Goal: Information Seeking & Learning: Learn about a topic

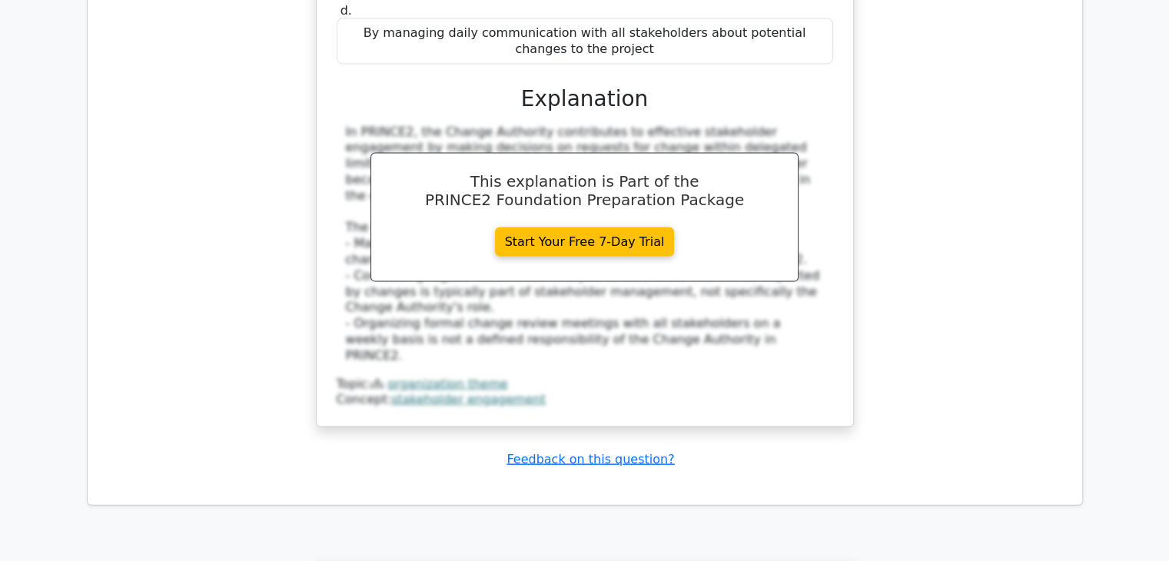
scroll to position [9372, 0]
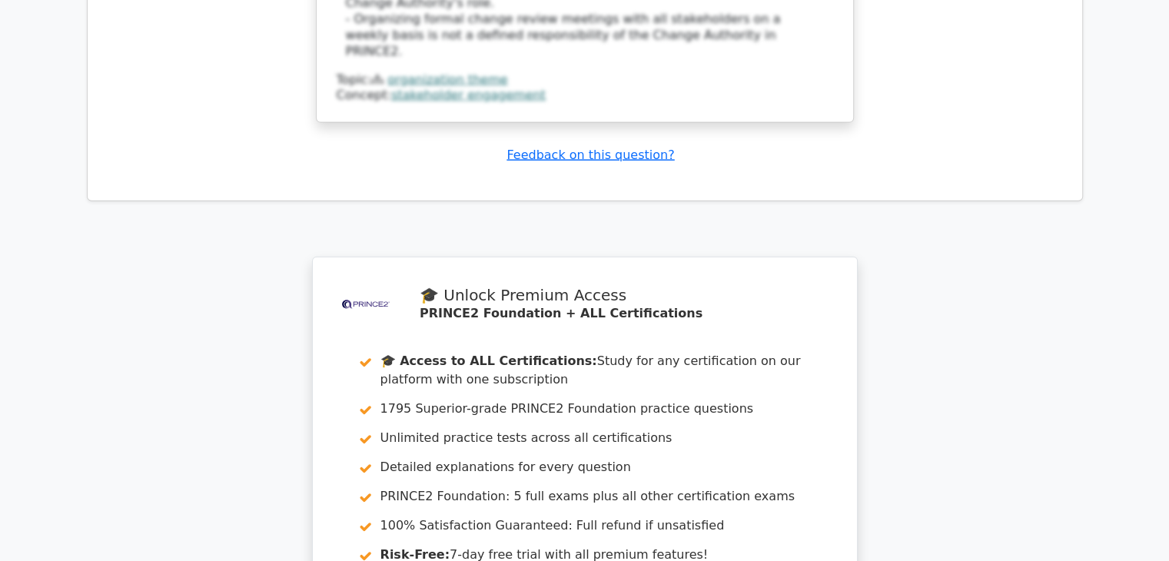
drag, startPoint x: 531, startPoint y: 324, endPoint x: 549, endPoint y: 333, distance: 20.3
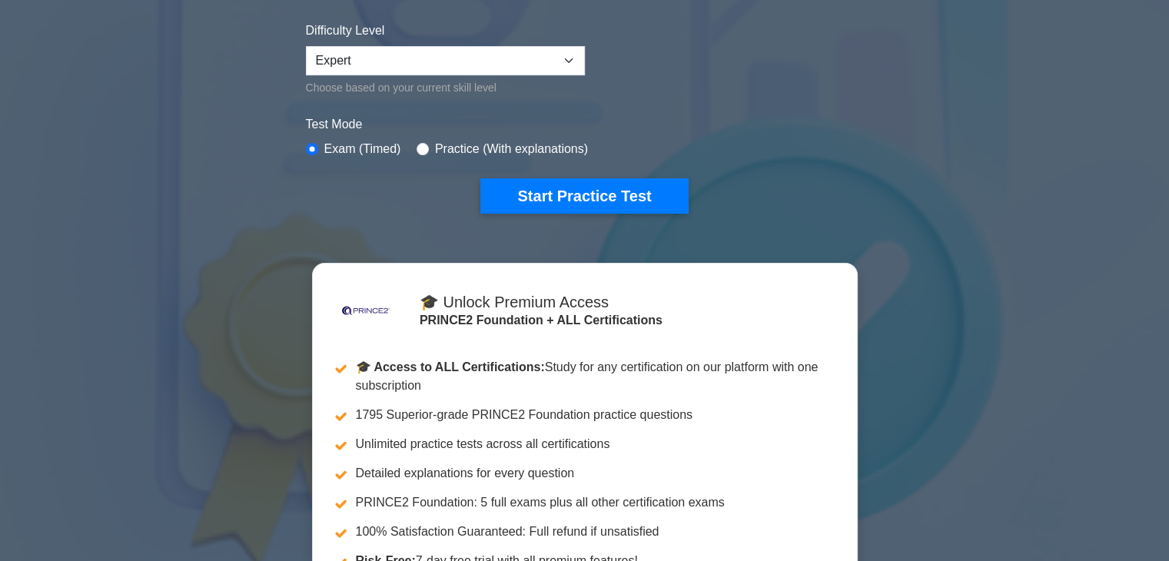
scroll to position [384, 0]
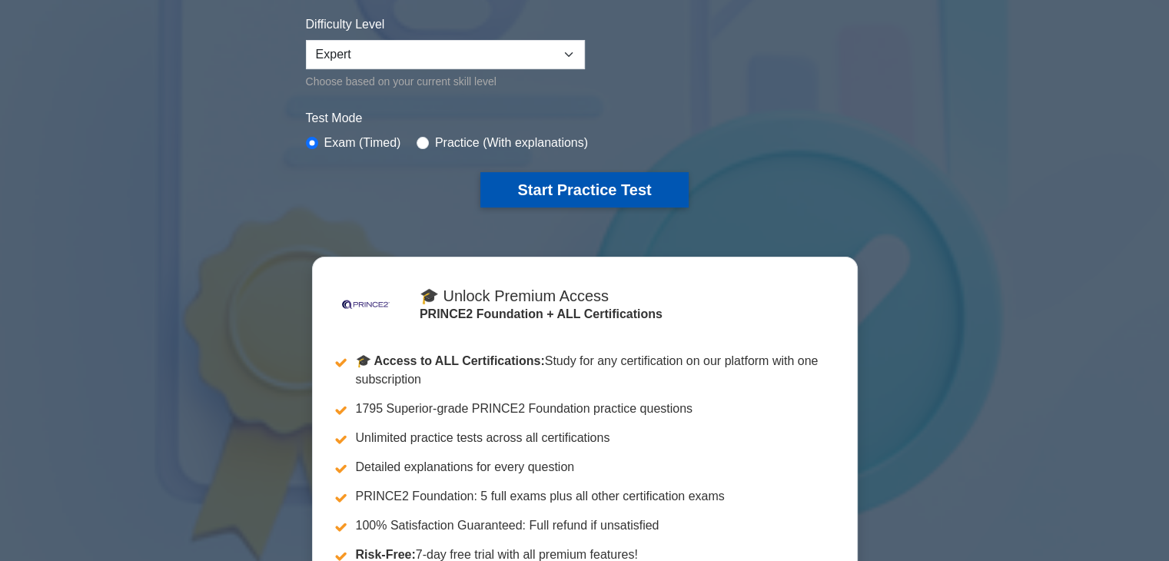
click at [628, 191] on button "Start Practice Test" at bounding box center [583, 189] width 207 height 35
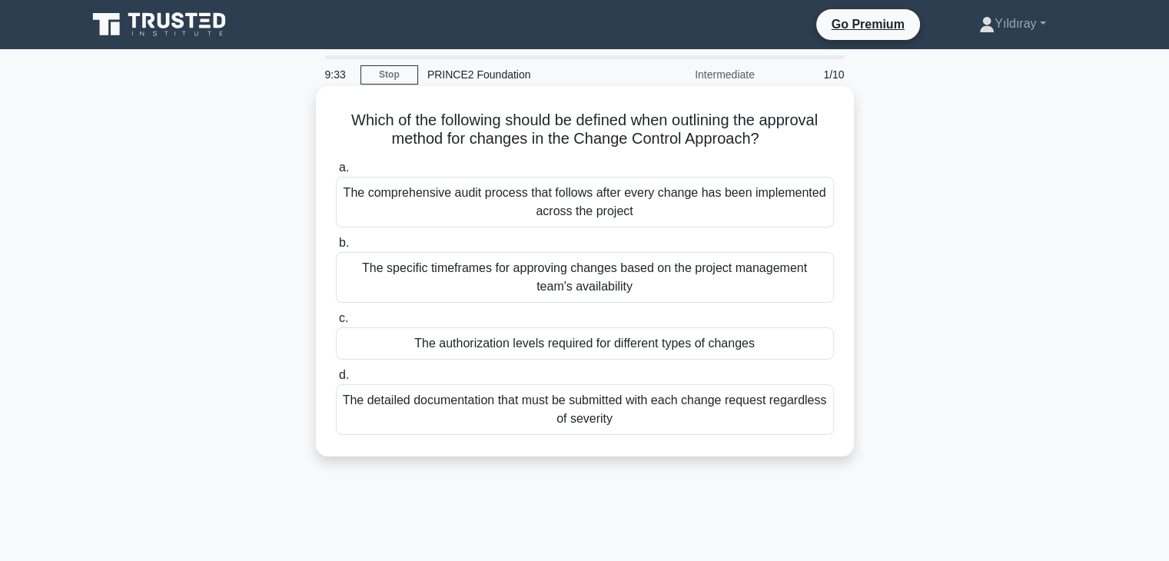
click at [682, 348] on div "The authorization levels required for different types of changes" at bounding box center [585, 343] width 498 height 32
click at [336, 324] on input "c. The authorization levels required for different types of changes" at bounding box center [336, 319] width 0 height 10
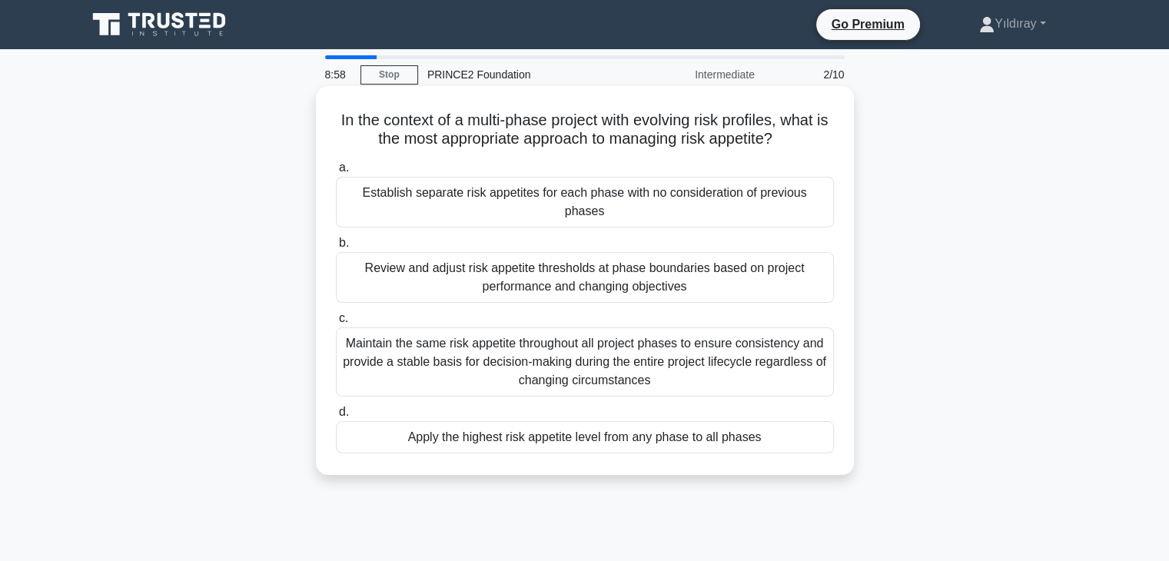
click at [636, 257] on div "Review and adjust risk appetite thresholds at phase boundaries based on project…" at bounding box center [585, 277] width 498 height 51
click at [336, 248] on input "b. Review and adjust risk appetite thresholds at phase boundaries based on proj…" at bounding box center [336, 243] width 0 height 10
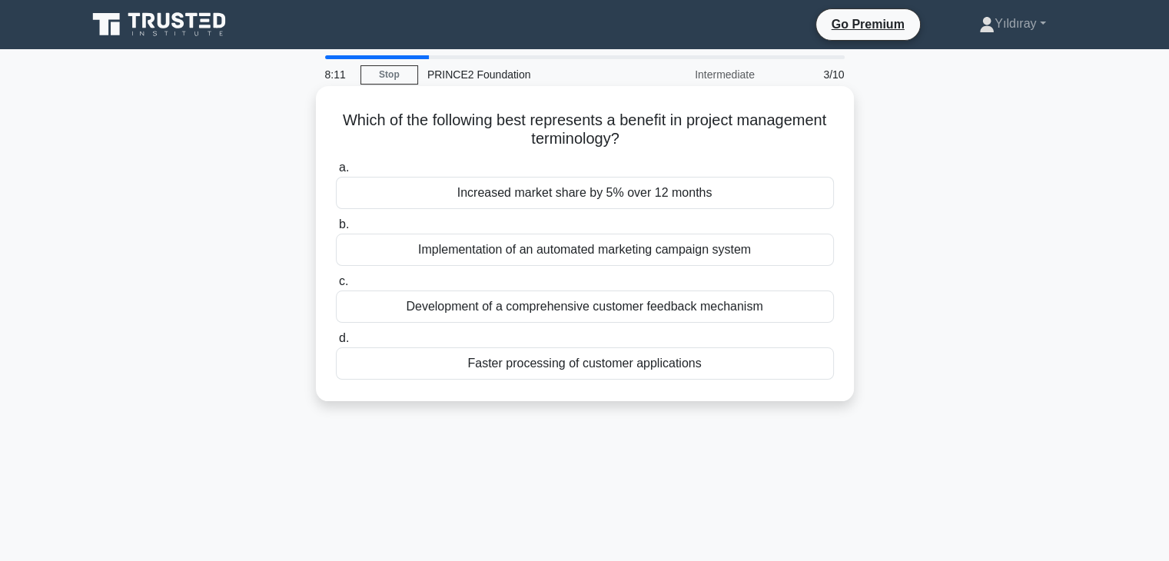
click at [642, 195] on div "Increased market share by 5% over 12 months" at bounding box center [585, 193] width 498 height 32
click at [336, 173] on input "a. Increased market share by 5% over 12 months" at bounding box center [336, 168] width 0 height 10
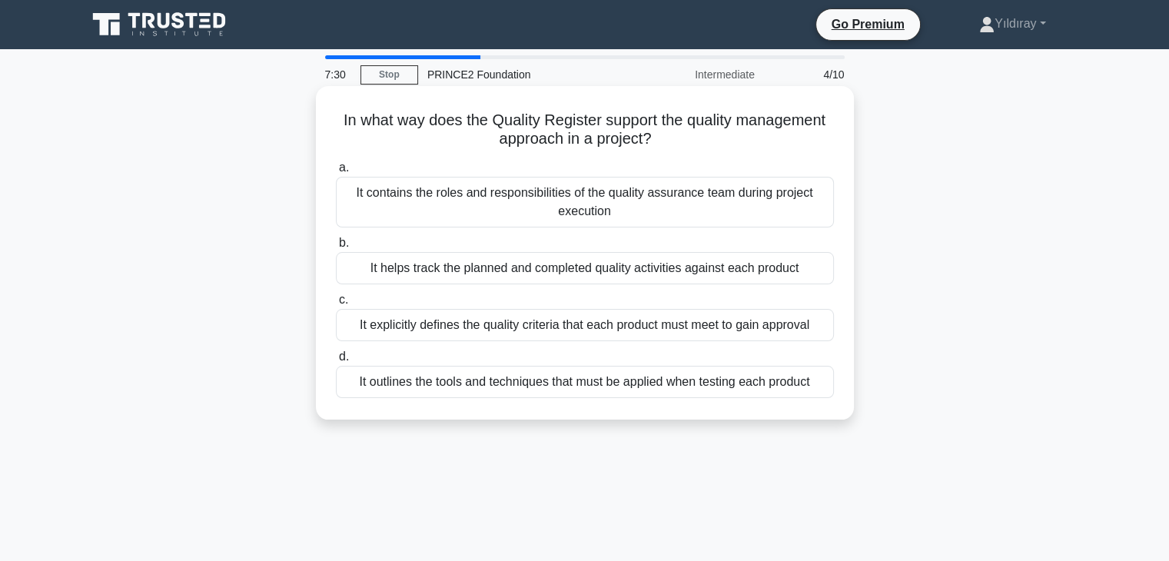
click at [677, 330] on div "It explicitly defines the quality criteria that each product must meet to gain …" at bounding box center [585, 325] width 498 height 32
click at [336, 305] on input "c. It explicitly defines the quality criteria that each product must meet to ga…" at bounding box center [336, 300] width 0 height 10
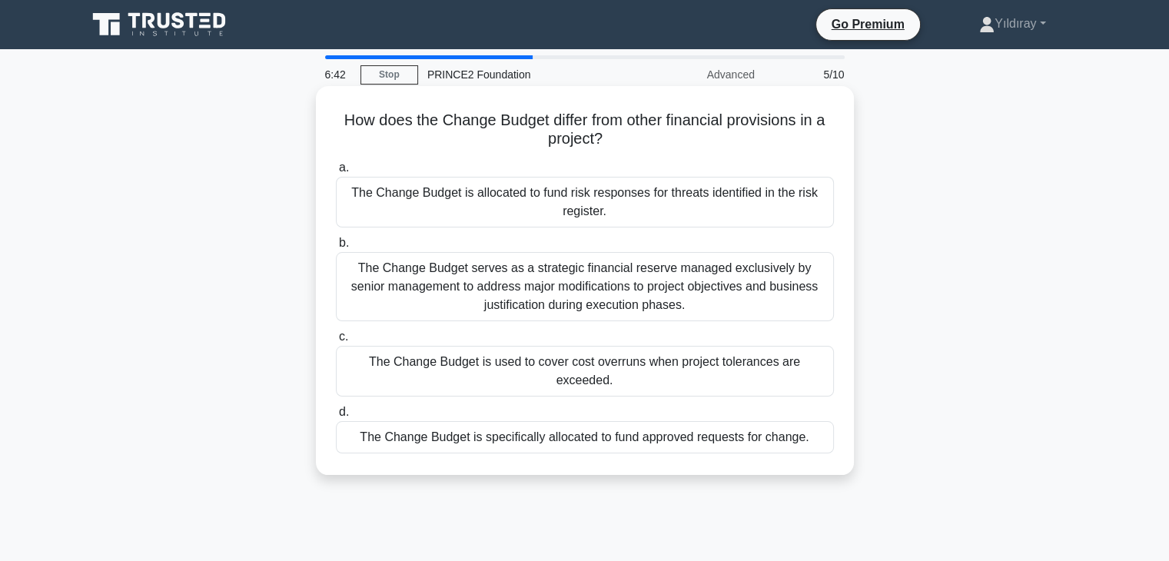
click at [739, 423] on div "The Change Budget is specifically allocated to fund approved requests for chang…" at bounding box center [585, 437] width 498 height 32
click at [336, 417] on input "d. The Change Budget is specifically allocated to fund approved requests for ch…" at bounding box center [336, 412] width 0 height 10
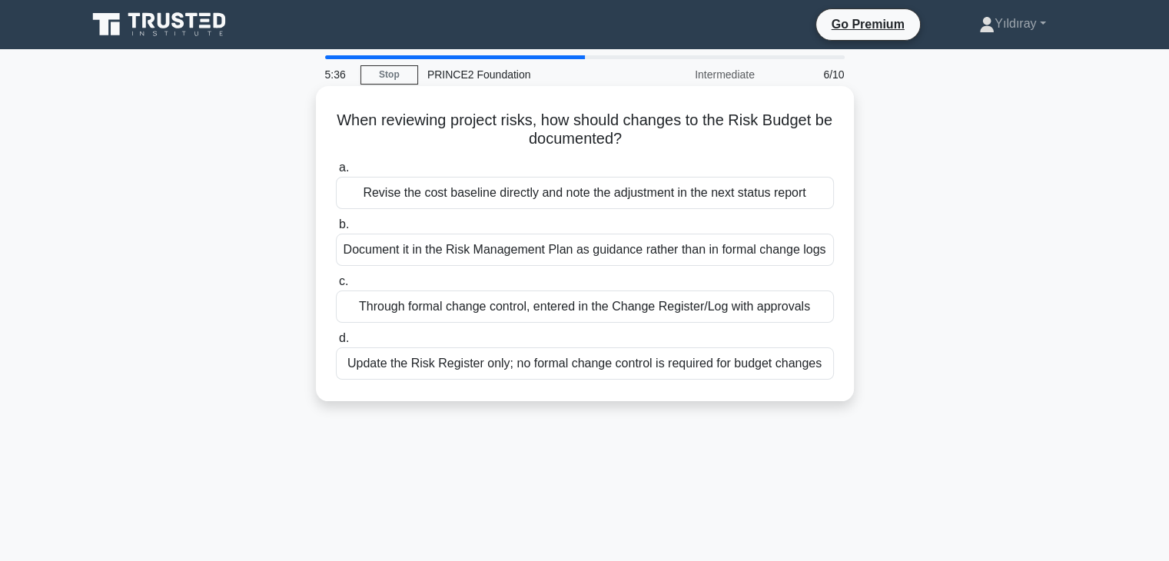
click at [619, 255] on div "Document it in the Risk Management Plan as guidance rather than in formal chang…" at bounding box center [585, 250] width 498 height 32
click at [336, 230] on input "b. Document it in the Risk Management Plan as guidance rather than in formal ch…" at bounding box center [336, 225] width 0 height 10
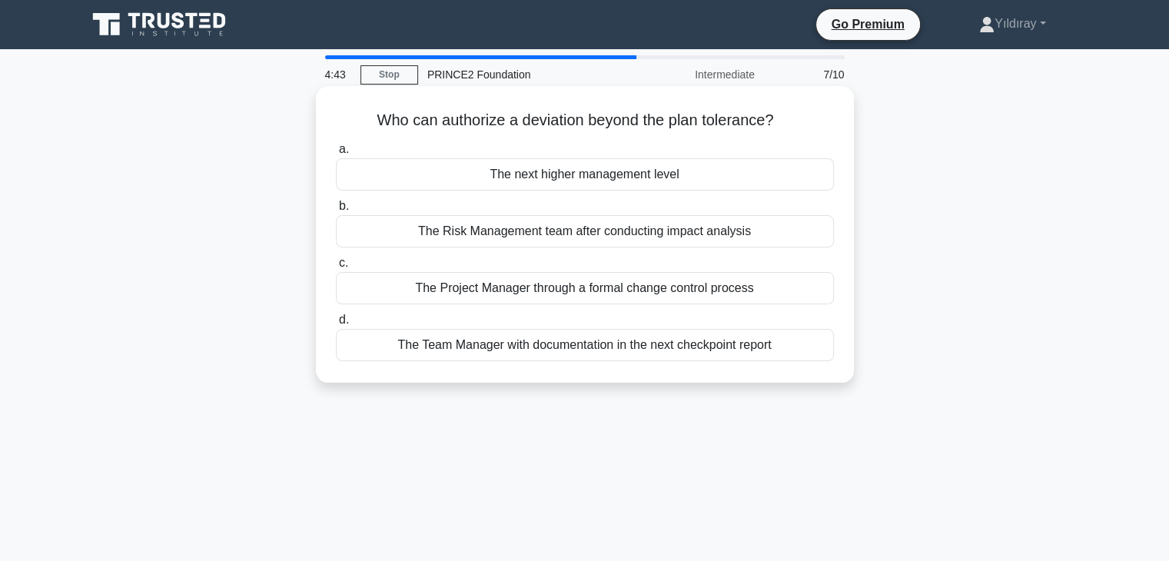
click at [640, 176] on div "The next higher management level" at bounding box center [585, 174] width 498 height 32
click at [336, 154] on input "a. The next higher management level" at bounding box center [336, 149] width 0 height 10
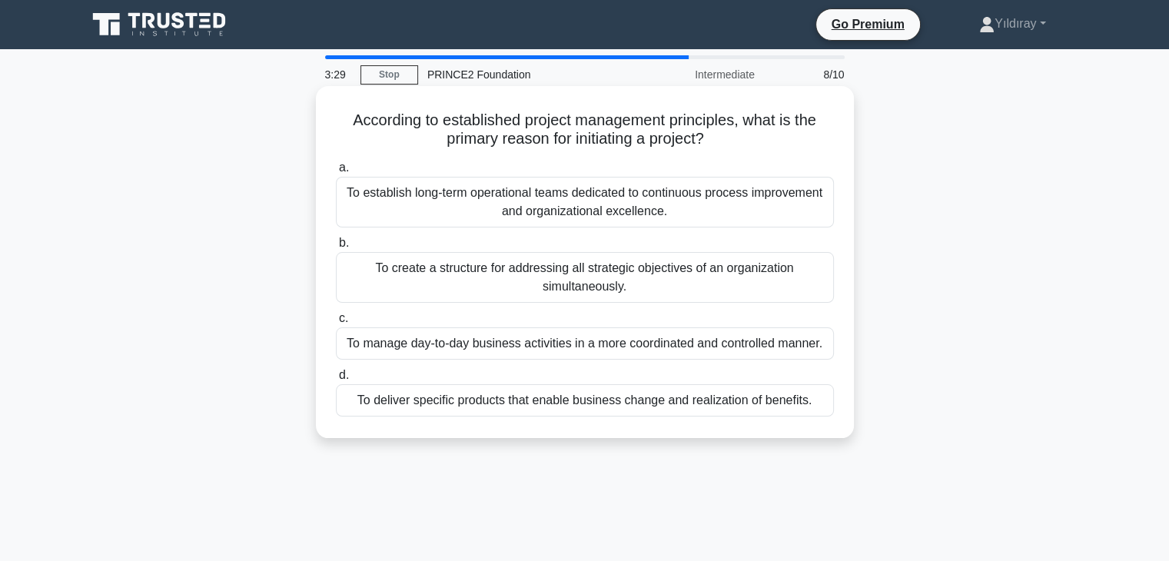
click at [640, 403] on div "To deliver specific products that enable business change and realization of ben…" at bounding box center [585, 400] width 498 height 32
click at [336, 380] on input "d. To deliver specific products that enable business change and realization of …" at bounding box center [336, 375] width 0 height 10
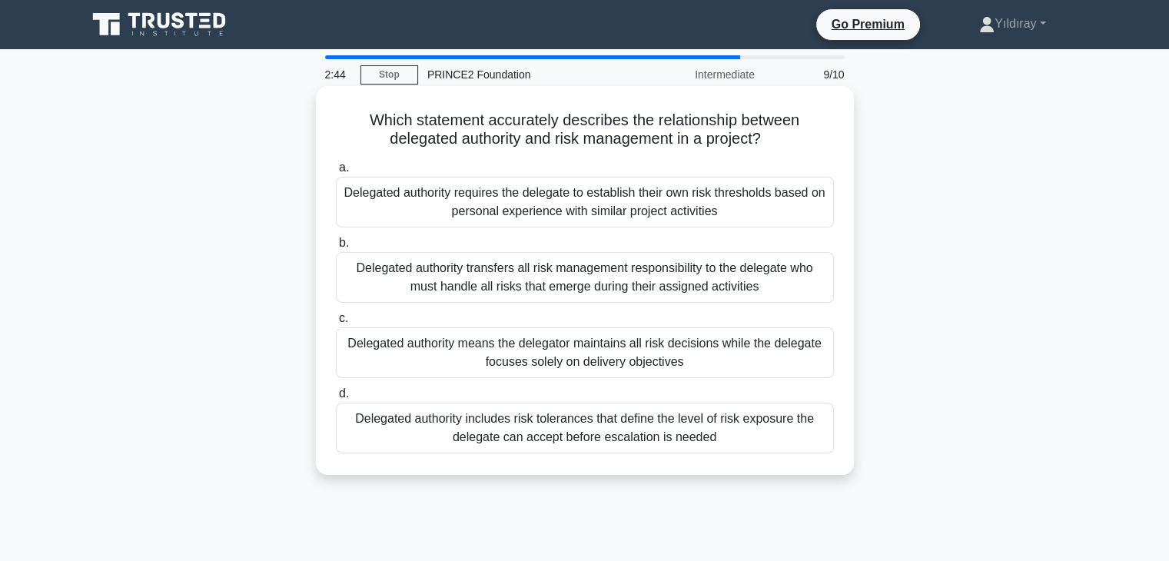
click at [753, 440] on div "Delegated authority includes risk tolerances that define the level of risk expo…" at bounding box center [585, 428] width 498 height 51
click at [336, 399] on input "d. Delegated authority includes risk tolerances that define the level of risk e…" at bounding box center [336, 394] width 0 height 10
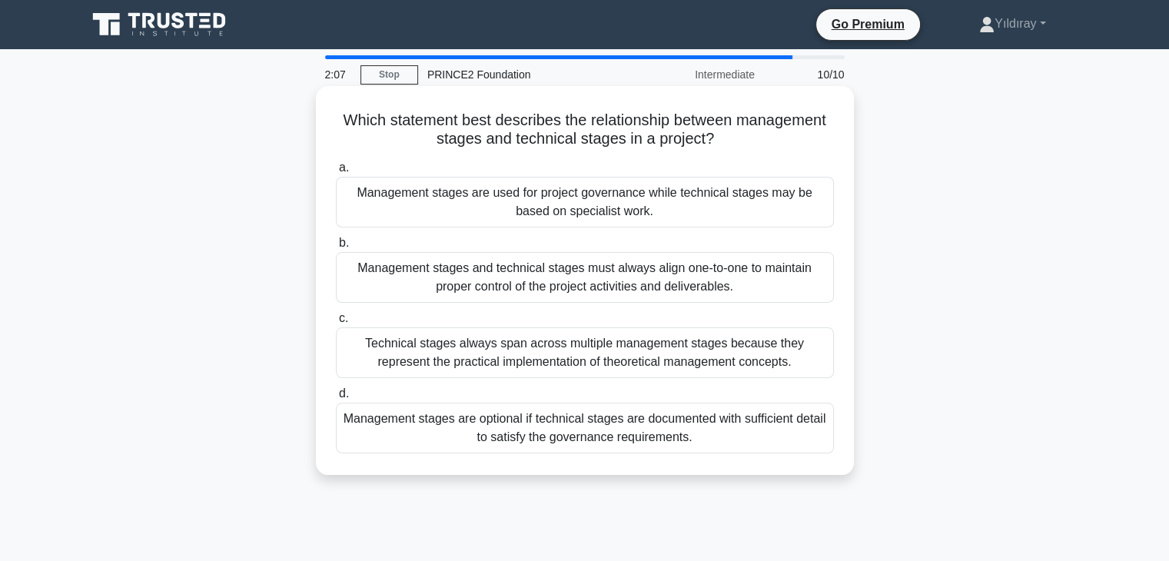
click at [710, 215] on div "Management stages are used for project governance while technical stages may be…" at bounding box center [585, 202] width 498 height 51
click at [336, 173] on input "a. Management stages are used for project governance while technical stages may…" at bounding box center [336, 168] width 0 height 10
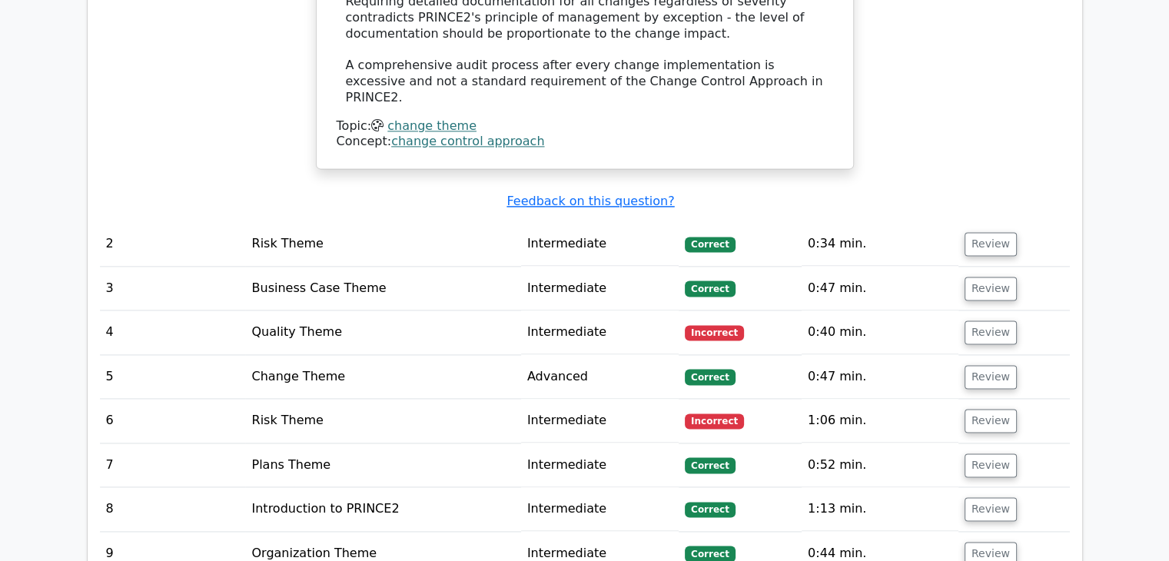
scroll to position [2075, 0]
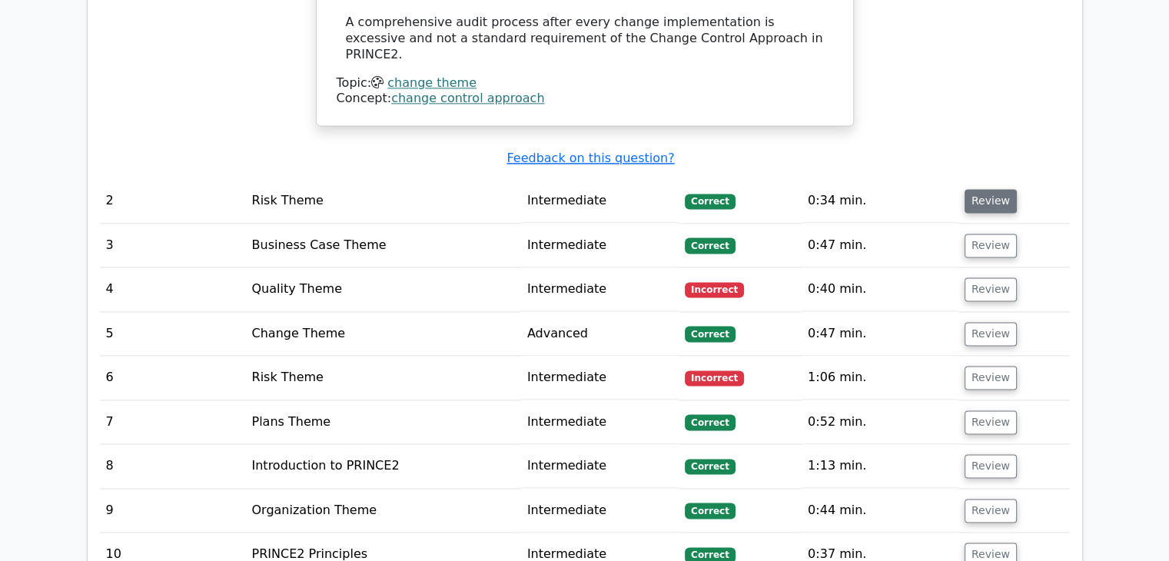
click at [988, 189] on button "Review" at bounding box center [990, 201] width 52 height 24
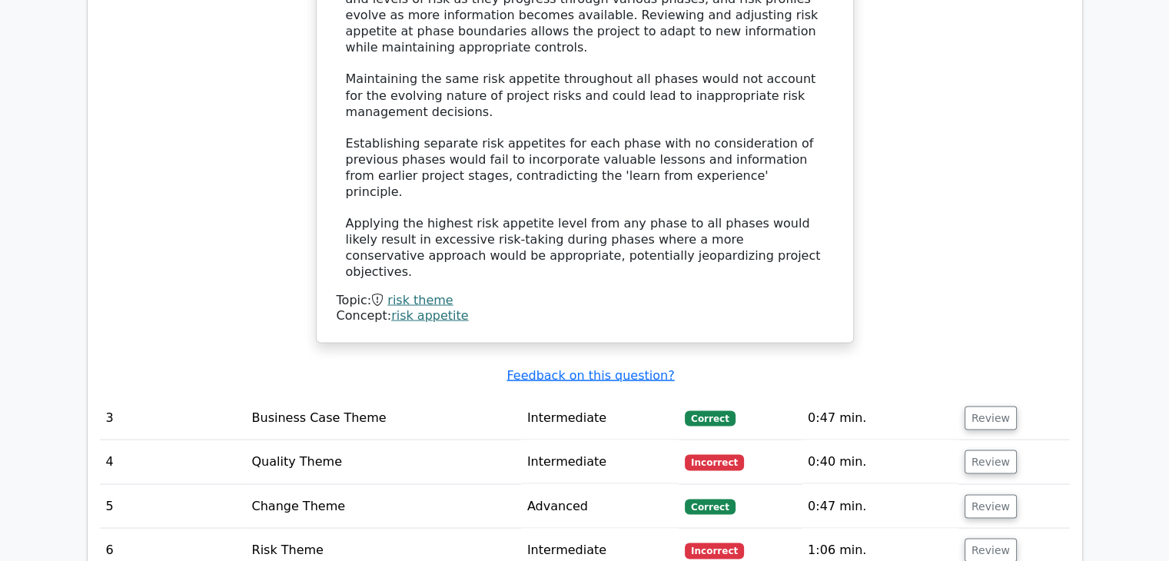
scroll to position [2843, 0]
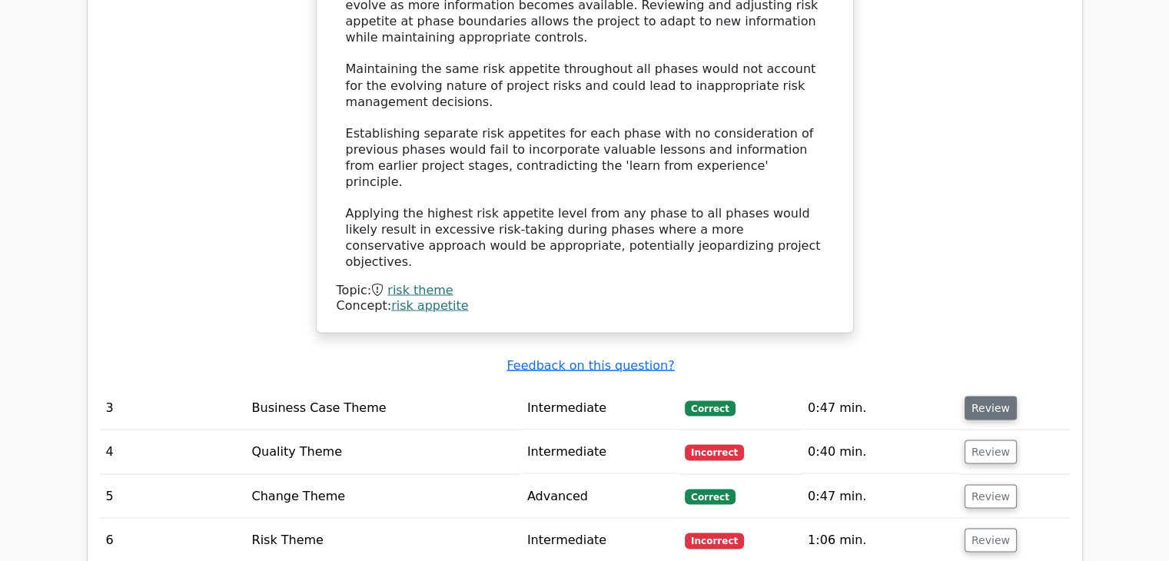
click at [992, 396] on button "Review" at bounding box center [990, 408] width 52 height 24
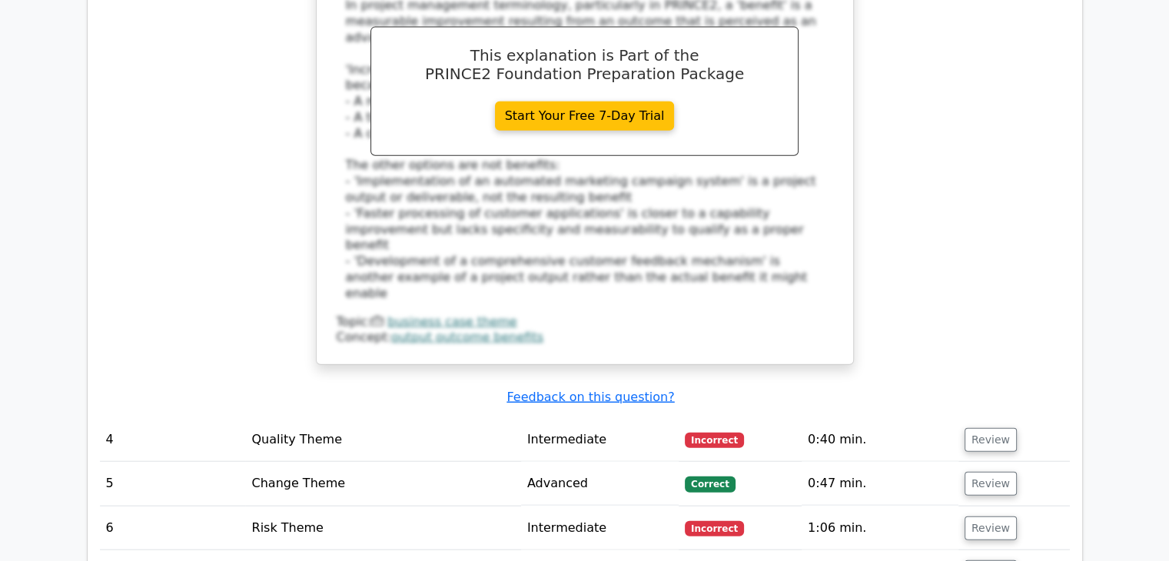
scroll to position [3612, 0]
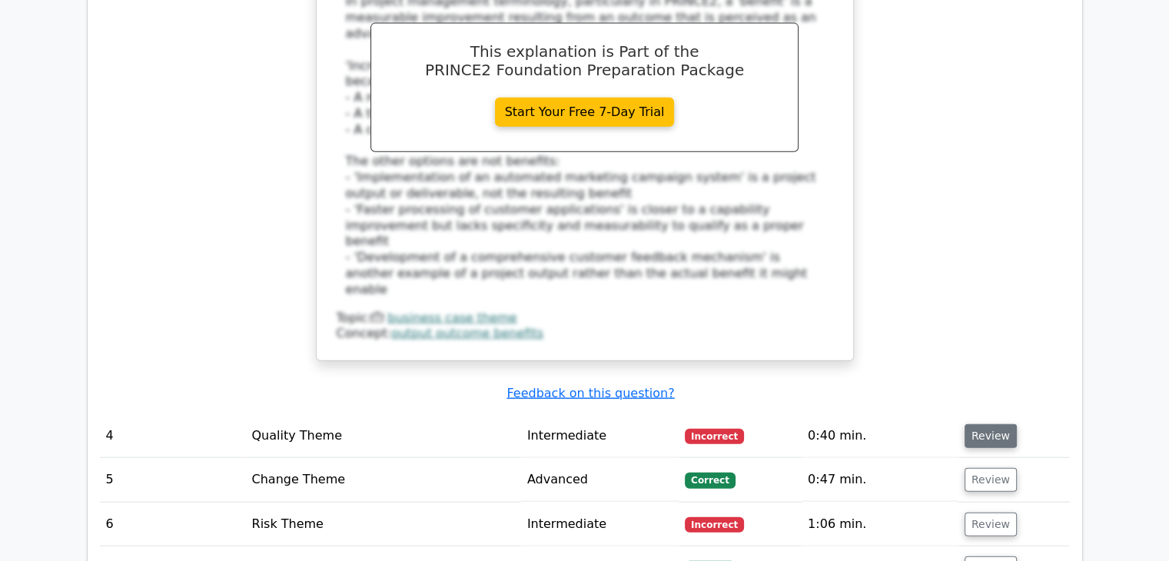
click at [991, 424] on button "Review" at bounding box center [990, 436] width 52 height 24
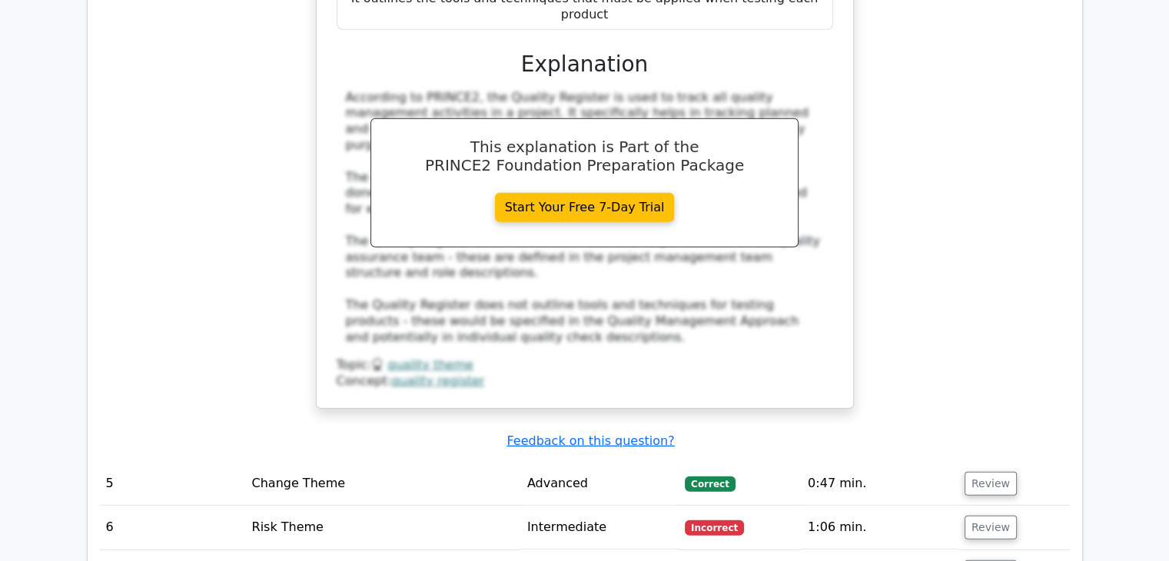
scroll to position [4380, 0]
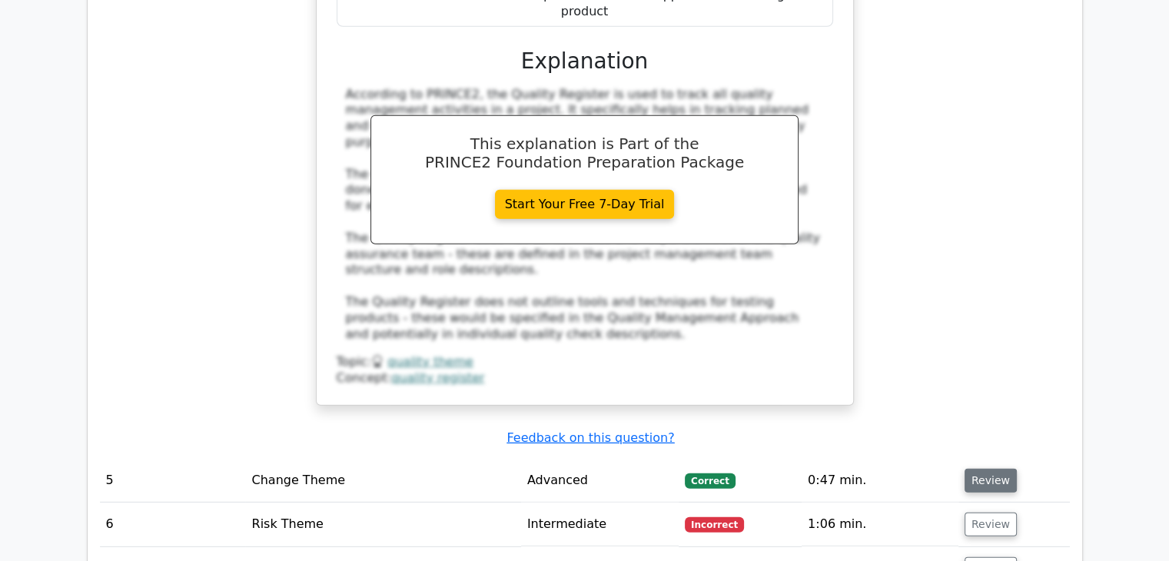
click at [986, 469] on button "Review" at bounding box center [990, 481] width 52 height 24
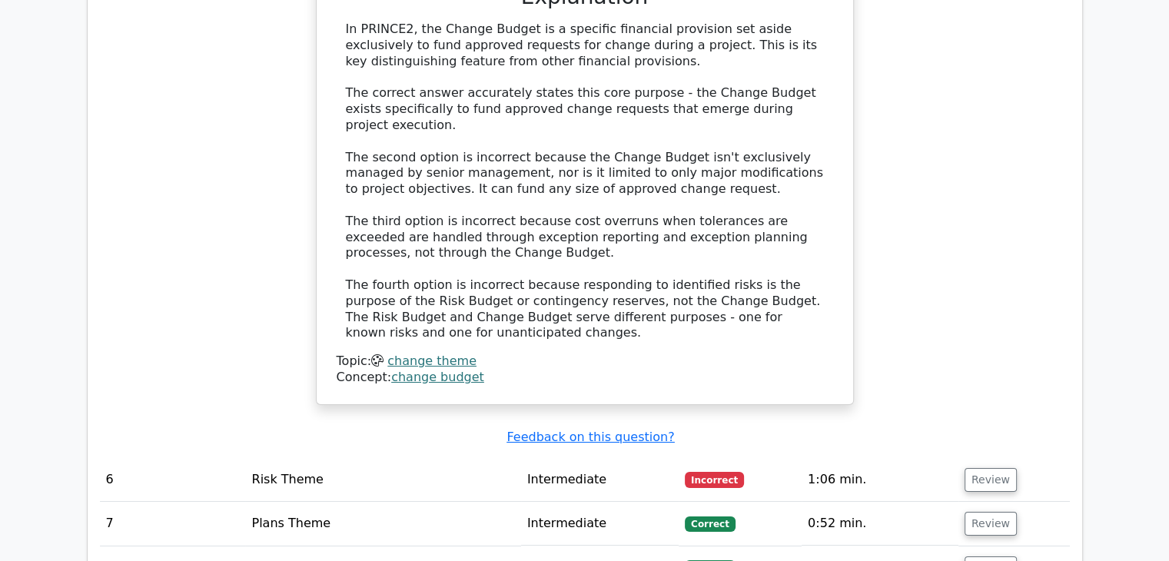
scroll to position [5302, 0]
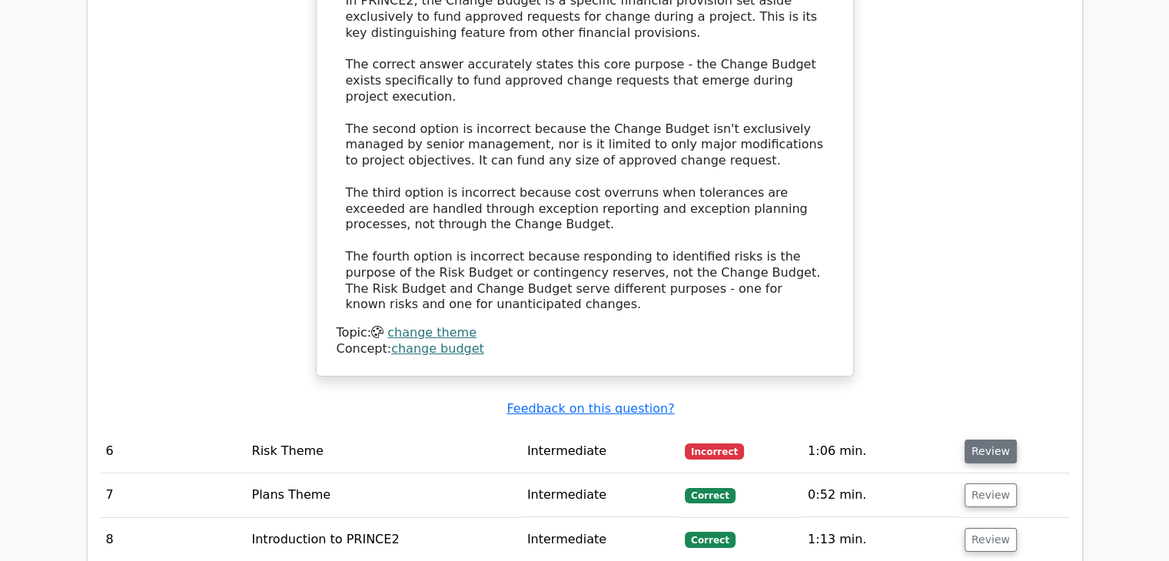
click at [992, 440] on button "Review" at bounding box center [990, 452] width 52 height 24
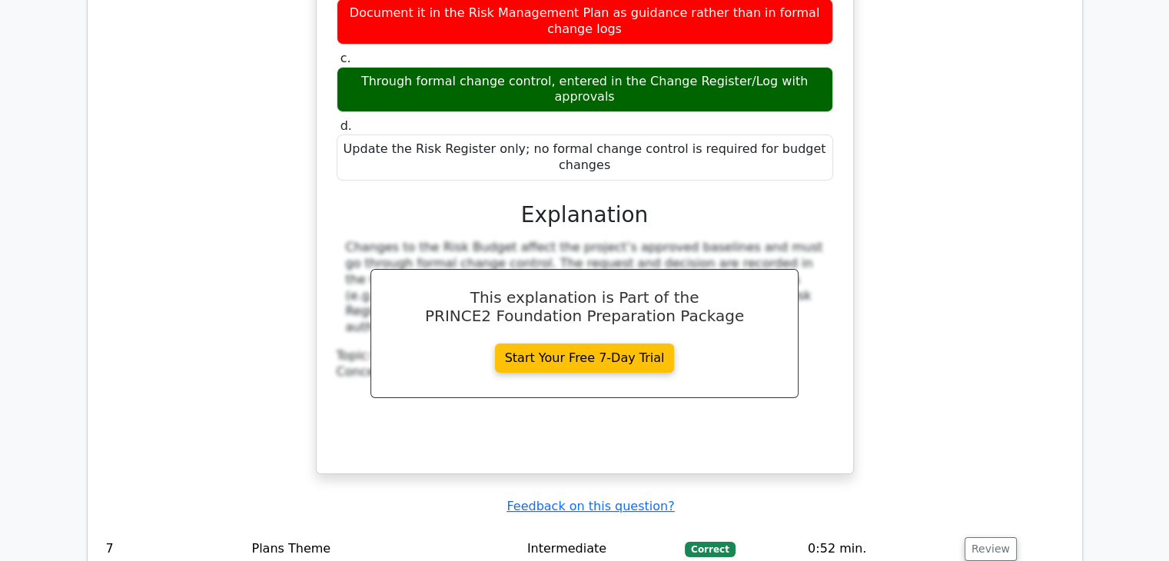
scroll to position [5994, 0]
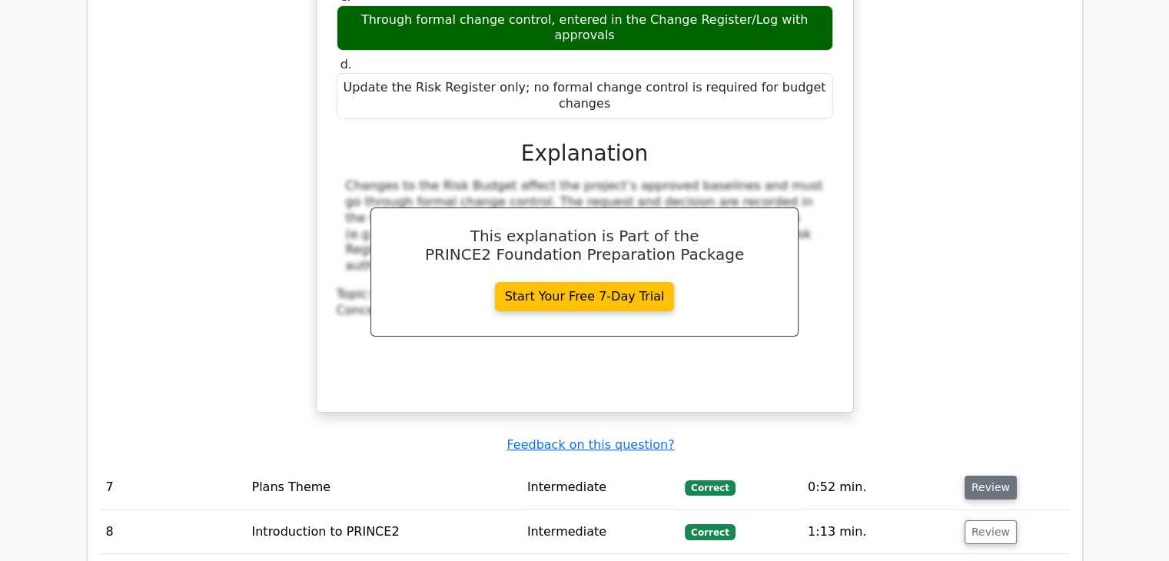
click at [994, 476] on button "Review" at bounding box center [990, 488] width 52 height 24
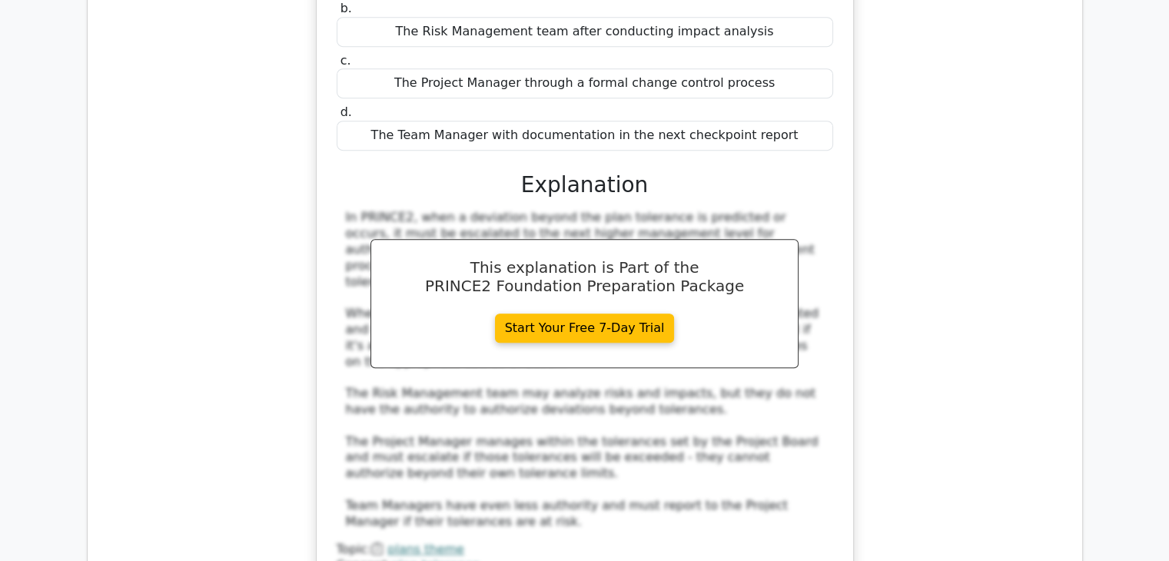
scroll to position [6608, 0]
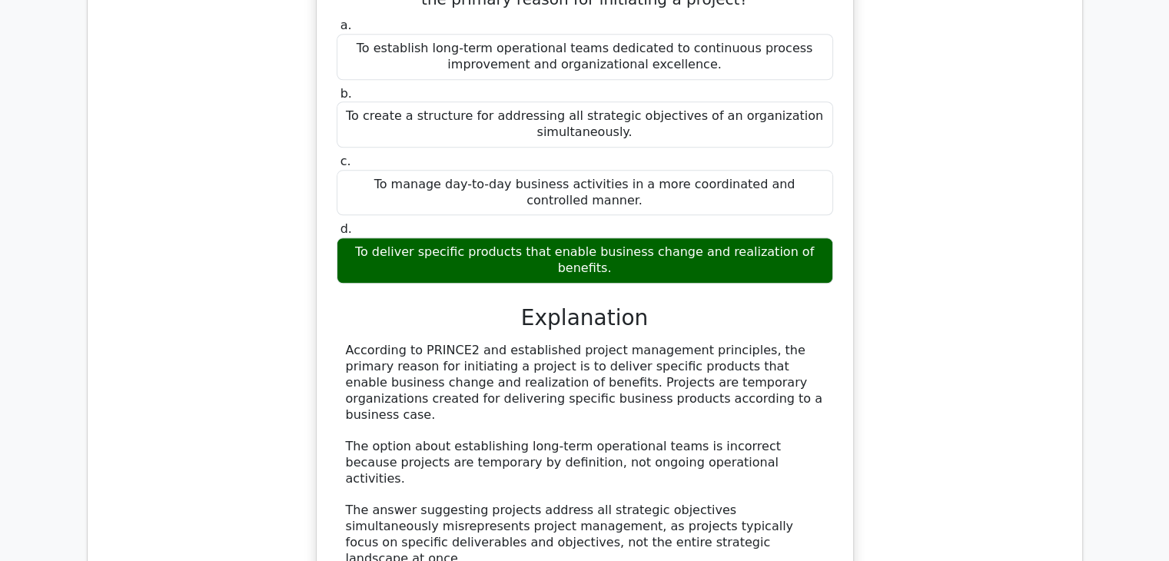
scroll to position [7377, 0]
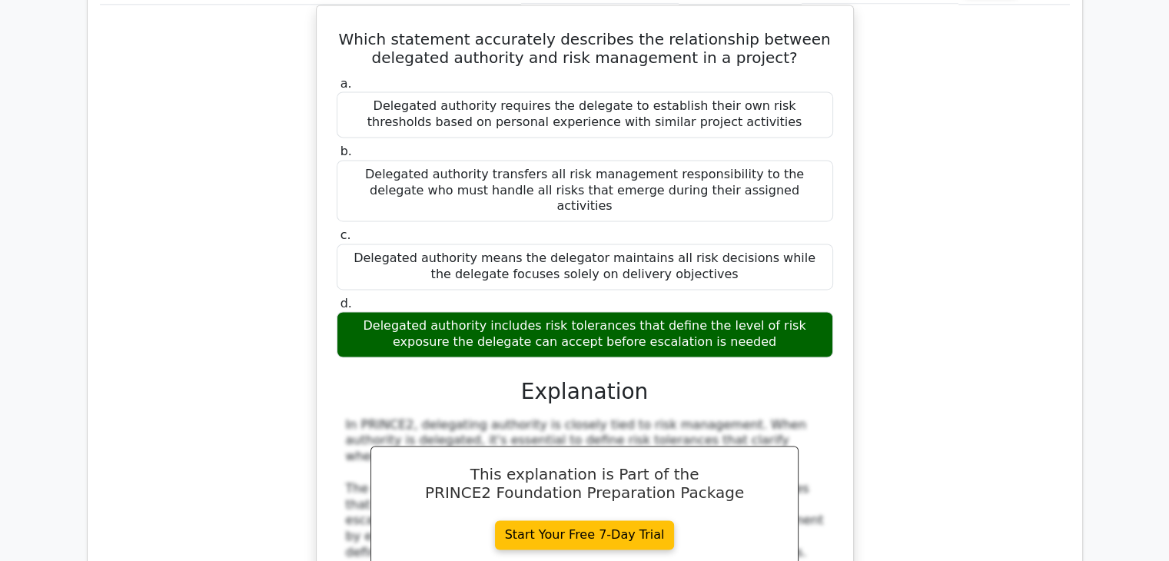
scroll to position [8145, 0]
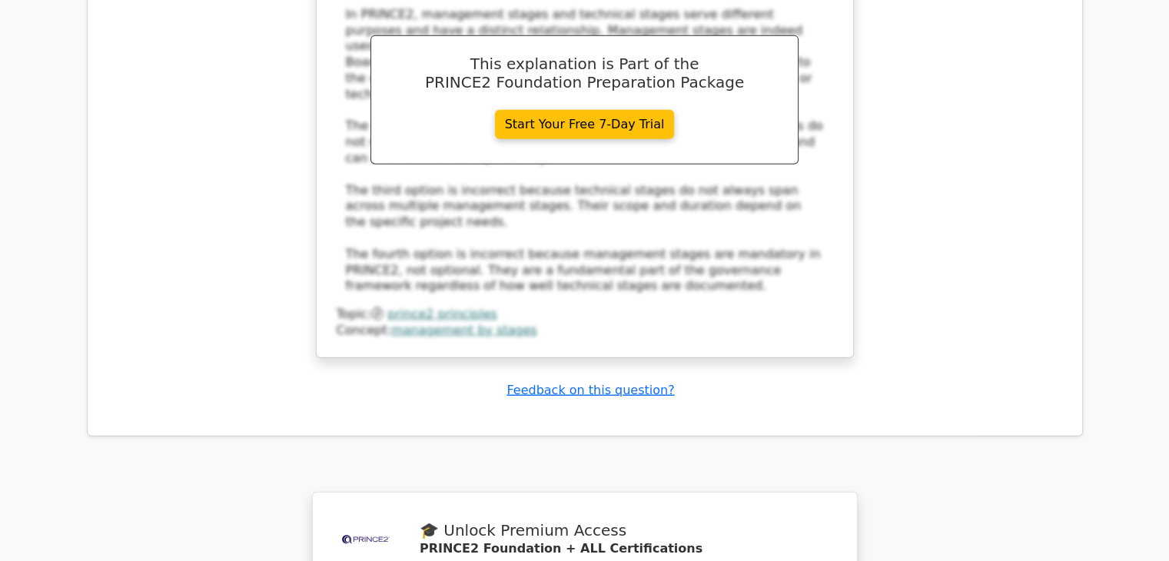
scroll to position [9605, 0]
